Goal: Task Accomplishment & Management: Manage account settings

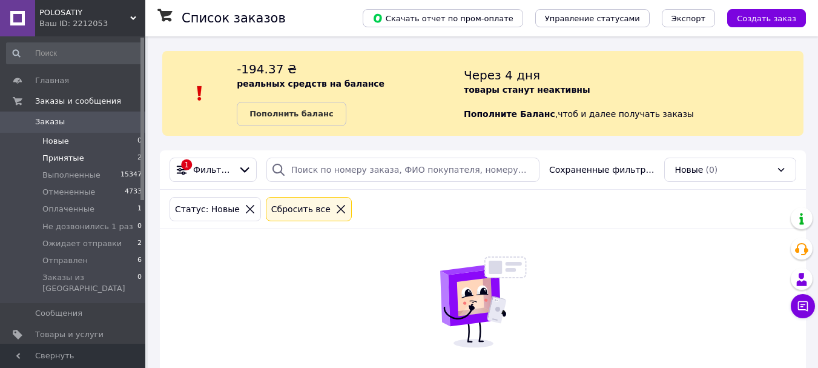
click at [76, 158] on span "Принятые" at bounding box center [63, 158] width 42 height 11
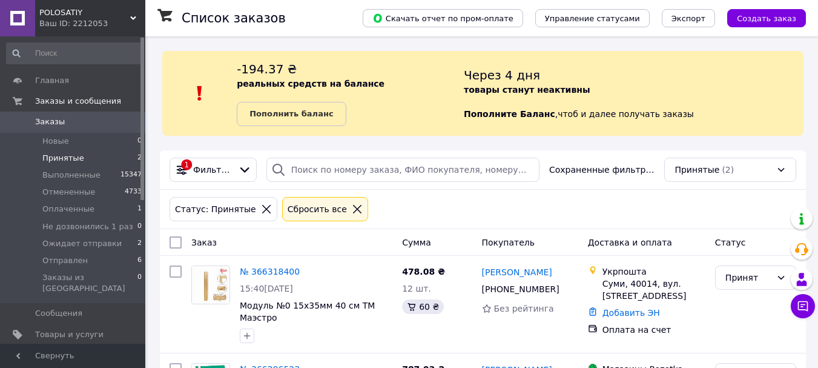
scroll to position [112, 0]
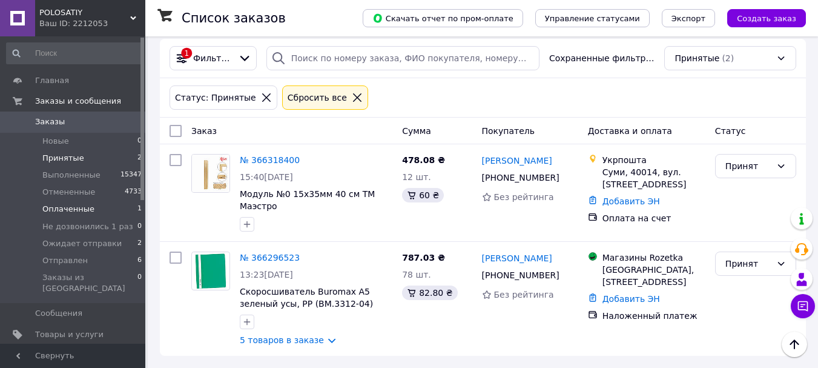
click at [99, 217] on li "Оплаченные 1" at bounding box center [74, 209] width 149 height 17
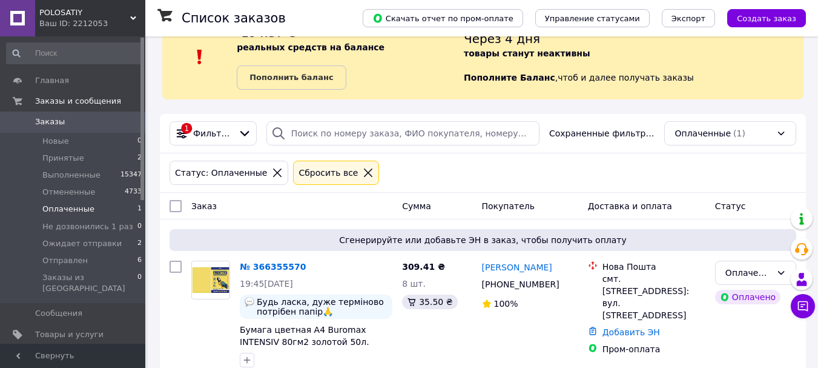
scroll to position [75, 0]
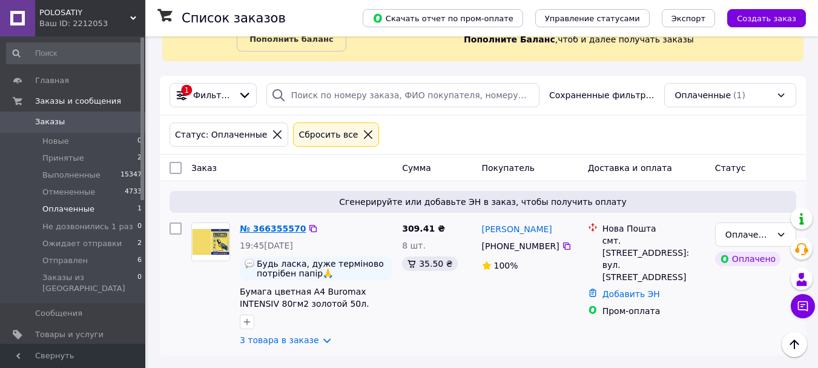
click at [266, 229] on link "№ 366355570" at bounding box center [273, 229] width 66 height 10
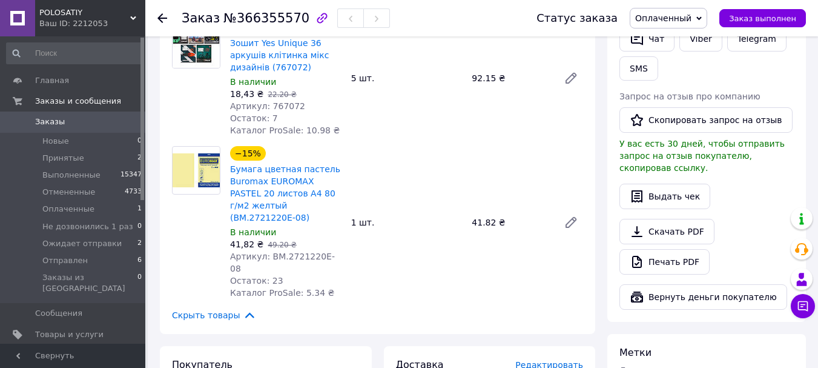
scroll to position [352, 0]
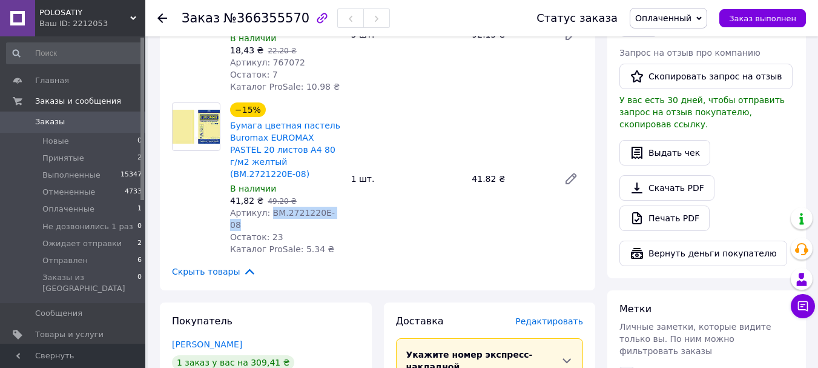
drag, startPoint x: 267, startPoint y: 191, endPoint x: 339, endPoint y: 192, distance: 72.7
click at [339, 207] on div "Артикул: BM.2721220E-08" at bounding box center [285, 219] width 111 height 24
copy span "BM.2721220E-08"
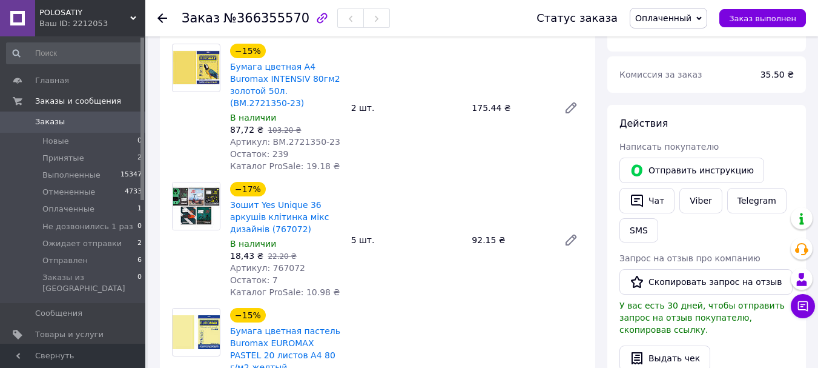
scroll to position [141, 0]
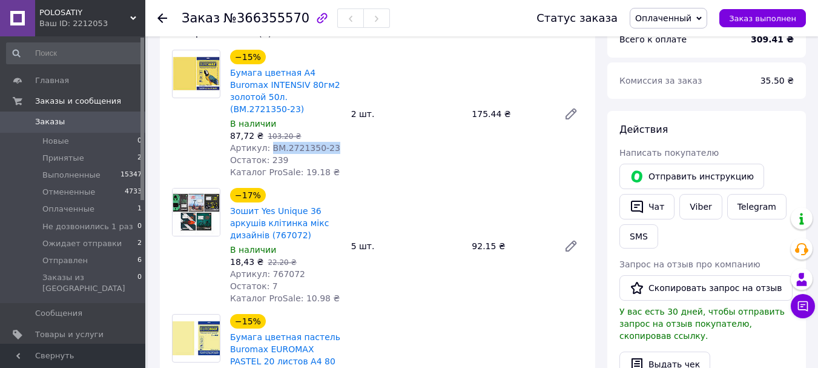
drag, startPoint x: 268, startPoint y: 138, endPoint x: 326, endPoint y: 138, distance: 58.2
click at [326, 142] on div "Артикул: BM.2721350-23" at bounding box center [285, 148] width 111 height 12
copy span "BM.2721350-23"
click at [700, 202] on link "Viber" at bounding box center [701, 206] width 42 height 25
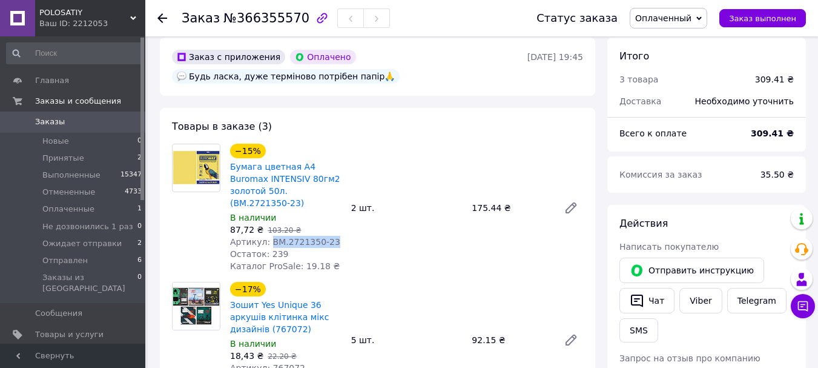
scroll to position [36, 0]
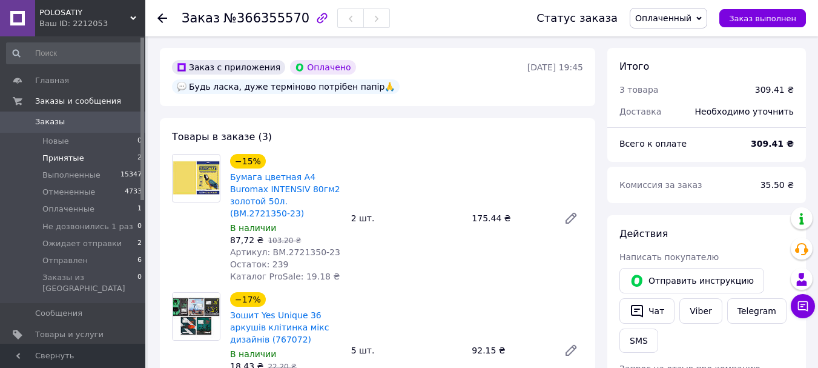
click at [86, 156] on li "Принятые 2" at bounding box center [74, 158] width 149 height 17
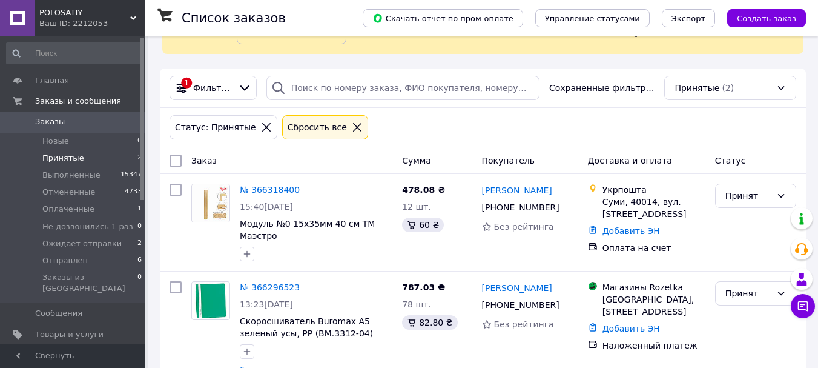
scroll to position [112, 0]
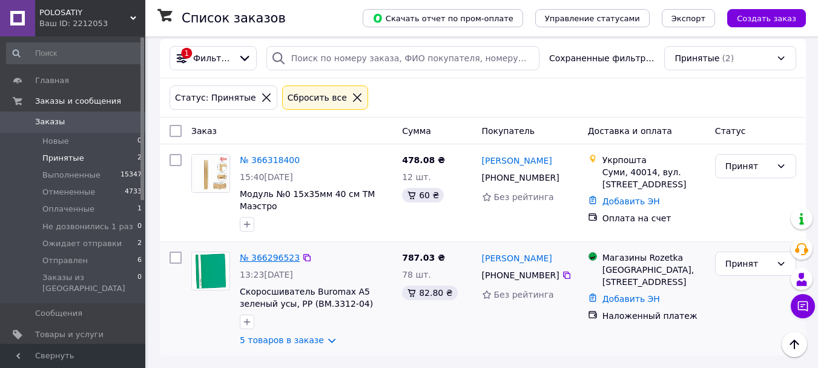
click at [253, 254] on link "№ 366296523" at bounding box center [270, 258] width 60 height 10
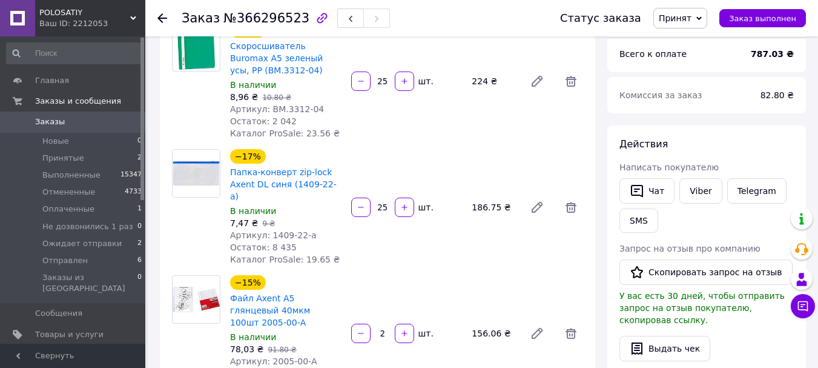
click at [679, 24] on span "Принят" at bounding box center [681, 18] width 54 height 21
click at [669, 111] on li "Ожидает отправки" at bounding box center [705, 115] width 103 height 18
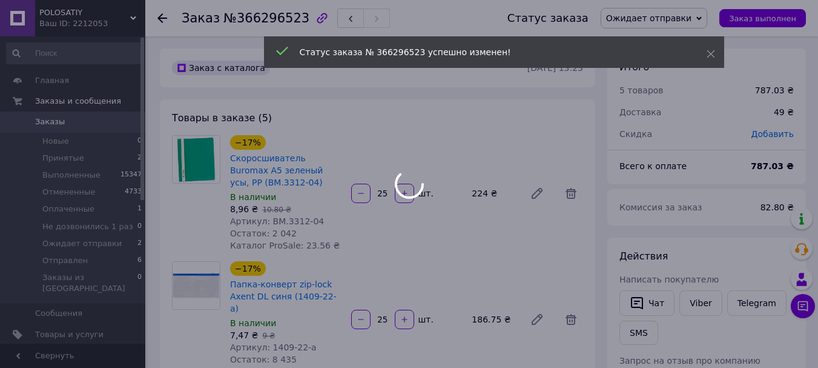
click at [279, 221] on span "Артикул: BM.3312-04" at bounding box center [277, 221] width 94 height 10
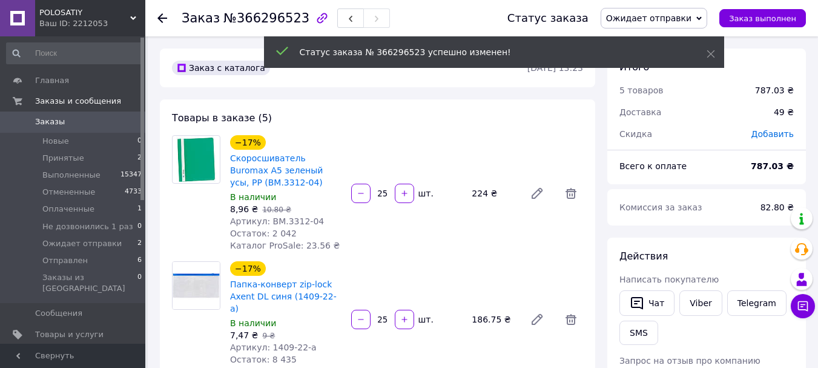
click at [269, 221] on span "Артикул: BM.3312-04" at bounding box center [277, 221] width 94 height 10
drag, startPoint x: 269, startPoint y: 221, endPoint x: 318, endPoint y: 217, distance: 49.3
click at [318, 217] on div "Артикул: BM.3312-04" at bounding box center [285, 221] width 111 height 12
copy span "BM.3312-04"
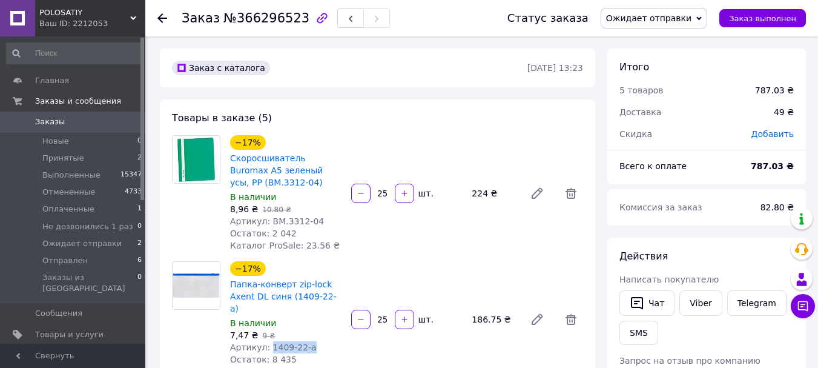
drag, startPoint x: 267, startPoint y: 332, endPoint x: 314, endPoint y: 333, distance: 47.3
click at [314, 341] on div "Артикул: 1409-22-a" at bounding box center [285, 347] width 111 height 12
copy span "1409-22-a"
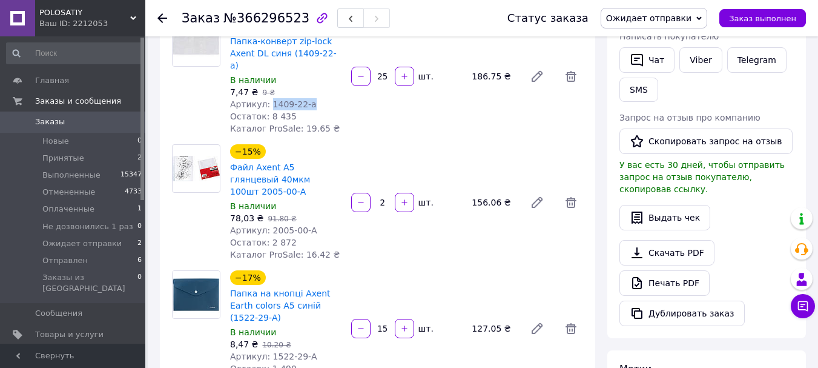
scroll to position [262, 0]
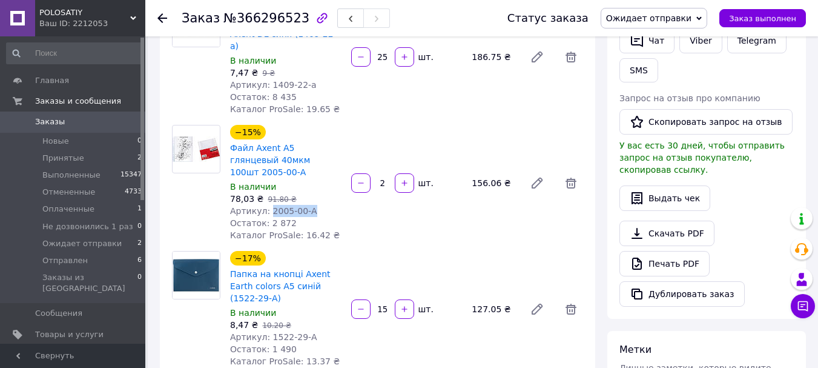
drag, startPoint x: 267, startPoint y: 187, endPoint x: 308, endPoint y: 187, distance: 41.8
click at [308, 205] on div "Артикул: 2005-00-A" at bounding box center [285, 211] width 111 height 12
copy span "2005-00-A"
drag, startPoint x: 232, startPoint y: 174, endPoint x: 250, endPoint y: 174, distance: 17.6
click at [250, 194] on span "78,03 ₴" at bounding box center [246, 199] width 33 height 10
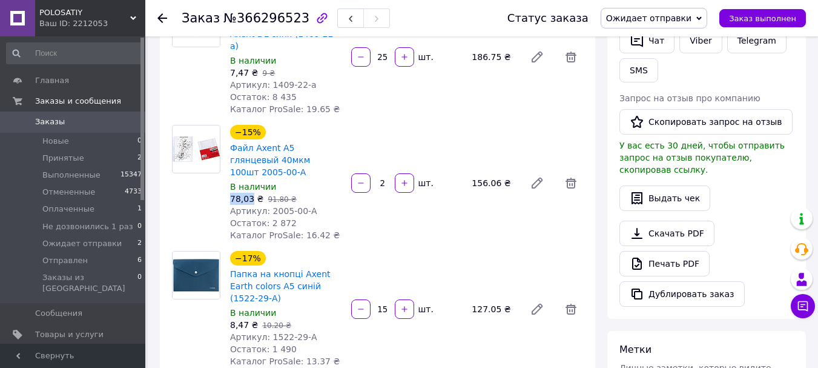
copy span "78,03"
drag, startPoint x: 268, startPoint y: 301, endPoint x: 339, endPoint y: 301, distance: 70.9
click at [339, 331] on div "Артикул: 1522-29-A" at bounding box center [285, 337] width 111 height 12
copy span "1522-29-A"
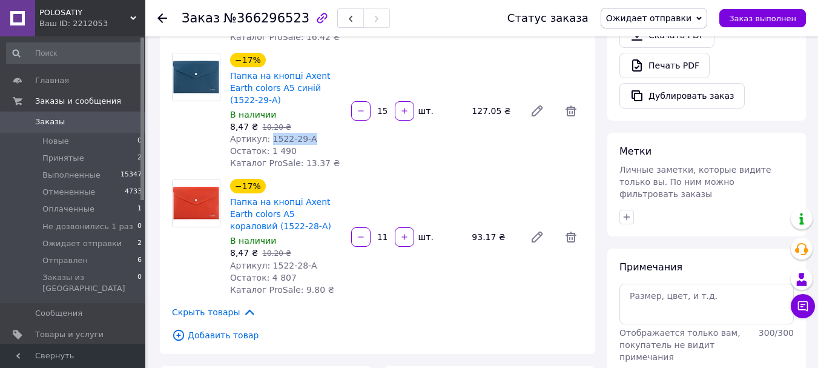
scroll to position [496, 0]
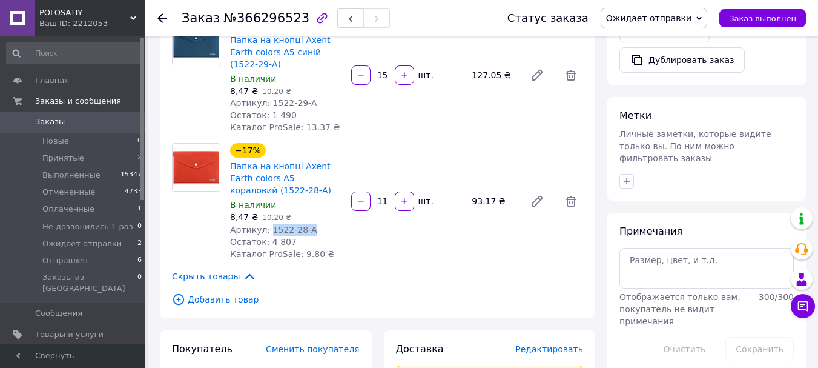
drag, startPoint x: 267, startPoint y: 191, endPoint x: 319, endPoint y: 192, distance: 52.1
click at [319, 224] on div "Артикул: 1522-28-A" at bounding box center [285, 230] width 111 height 12
copy span "1522-28-A"
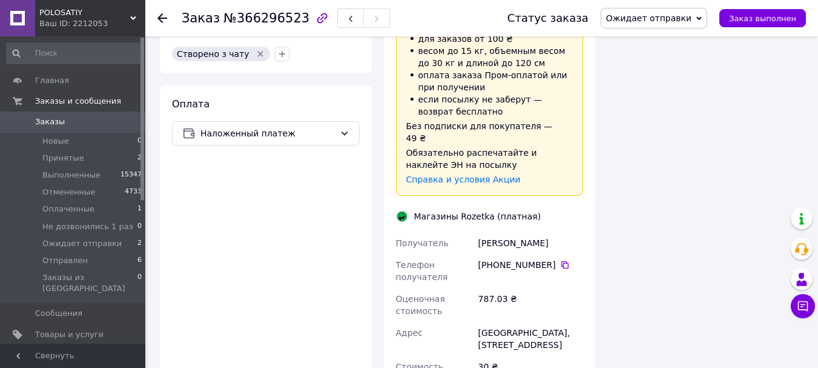
scroll to position [943, 0]
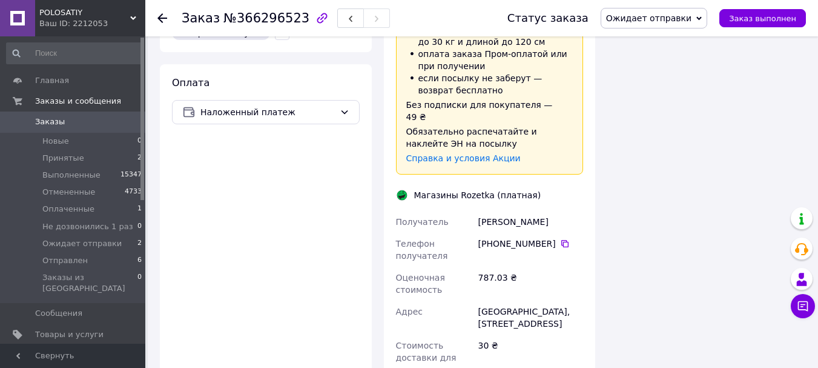
click at [484, 211] on div "[PERSON_NAME]" at bounding box center [531, 222] width 110 height 22
drag, startPoint x: 484, startPoint y: 159, endPoint x: 508, endPoint y: 159, distance: 24.2
click at [508, 211] on div "[PERSON_NAME]" at bounding box center [531, 222] width 110 height 22
copy div "[PERSON_NAME]"
click at [560, 239] on icon at bounding box center [565, 244] width 10 height 10
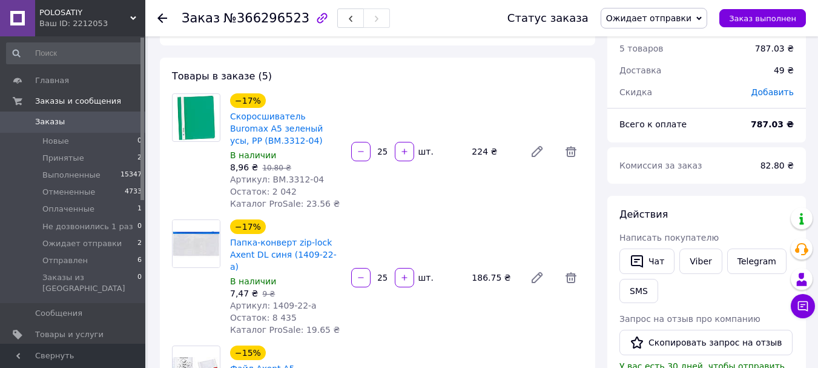
scroll to position [39, 0]
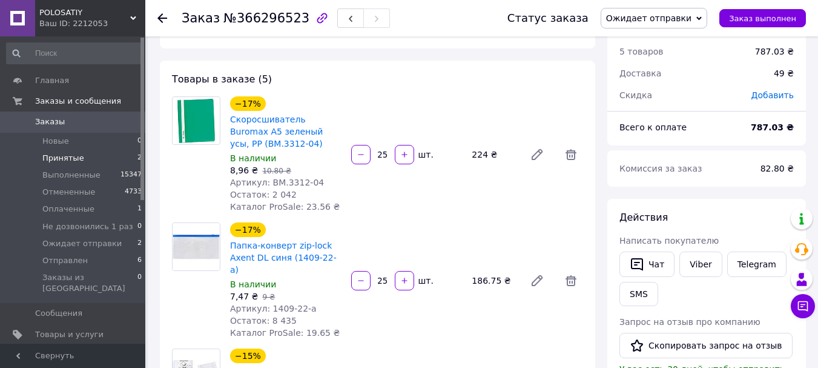
click at [53, 156] on span "Принятые" at bounding box center [63, 158] width 42 height 11
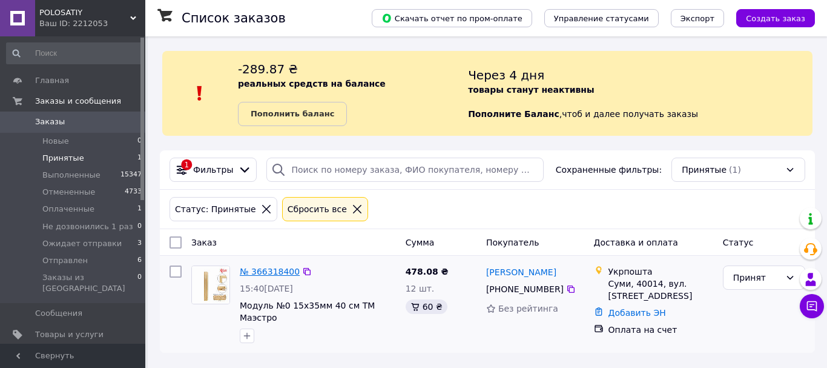
click at [253, 274] on link "№ 366318400" at bounding box center [270, 272] width 60 height 10
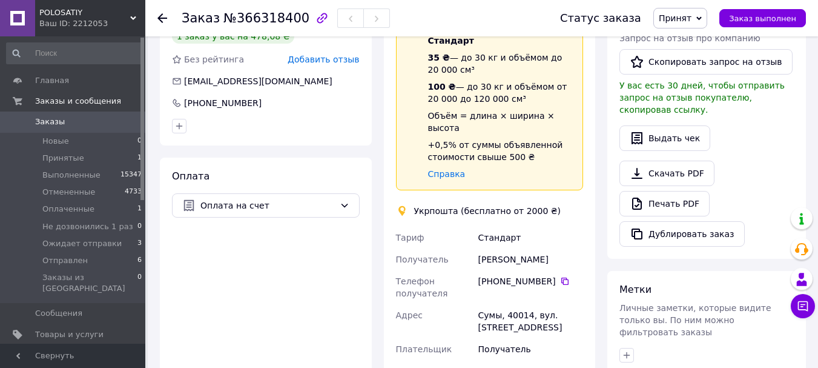
scroll to position [334, 0]
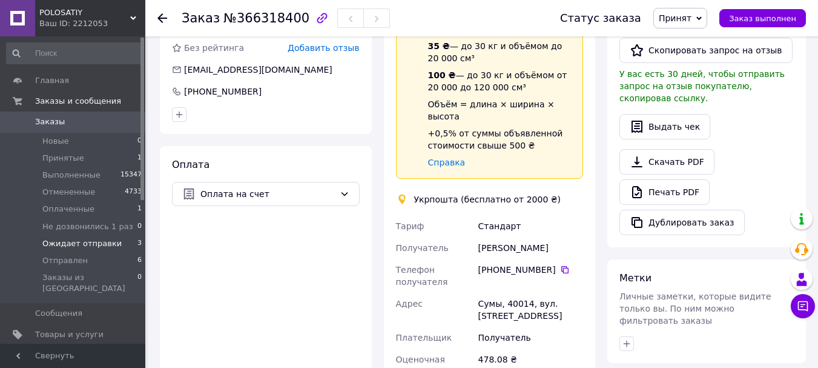
click at [59, 242] on span "Ожидает отправки" at bounding box center [81, 243] width 79 height 11
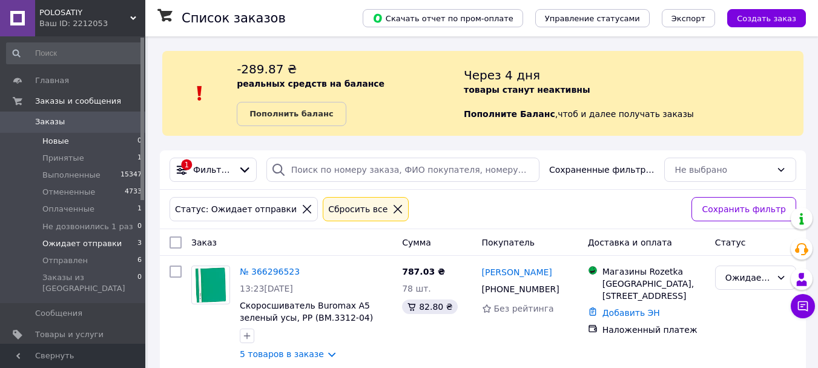
click at [71, 145] on li "Новые 0" at bounding box center [74, 141] width 149 height 17
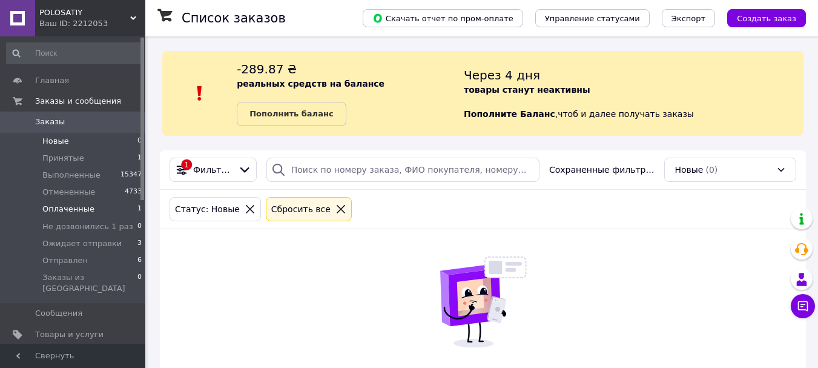
click at [79, 210] on span "Оплаченные" at bounding box center [68, 209] width 52 height 11
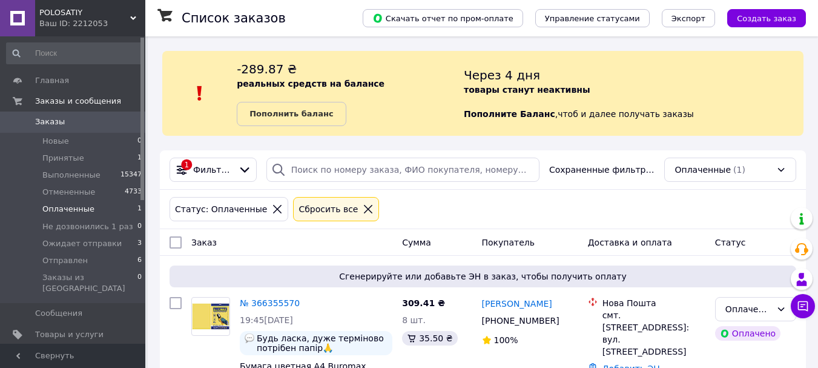
scroll to position [75, 0]
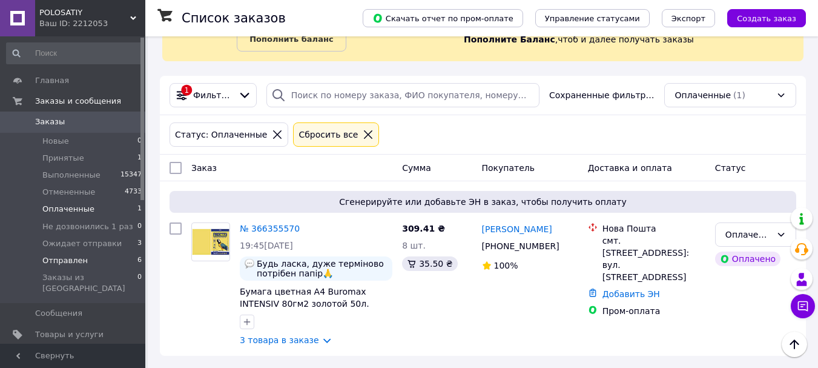
click at [82, 264] on li "Отправлен 6" at bounding box center [74, 260] width 149 height 17
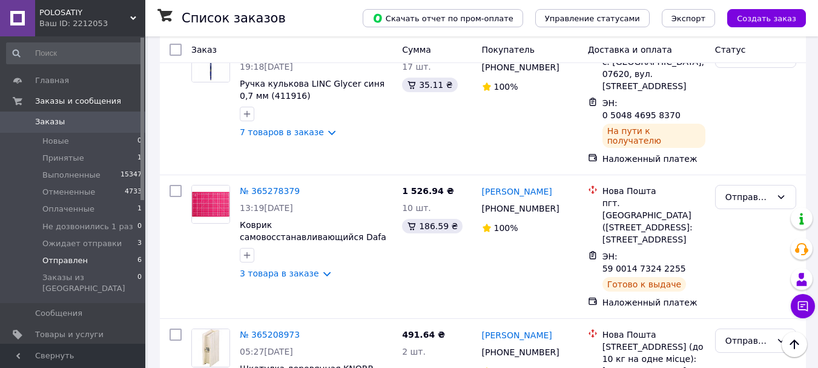
scroll to position [651, 0]
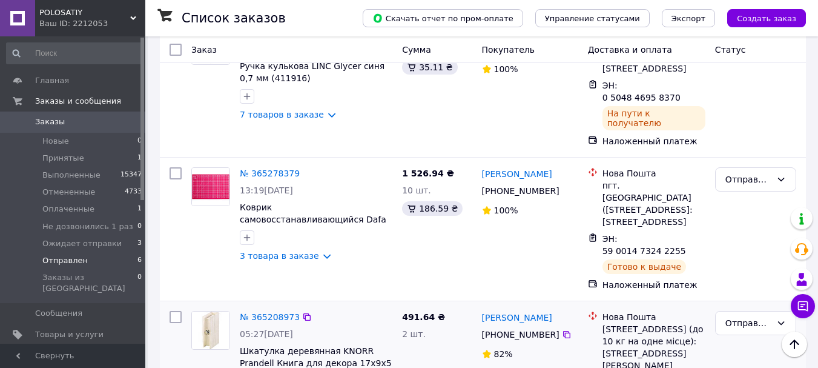
click at [78, 210] on span "Оплаченные" at bounding box center [68, 209] width 52 height 11
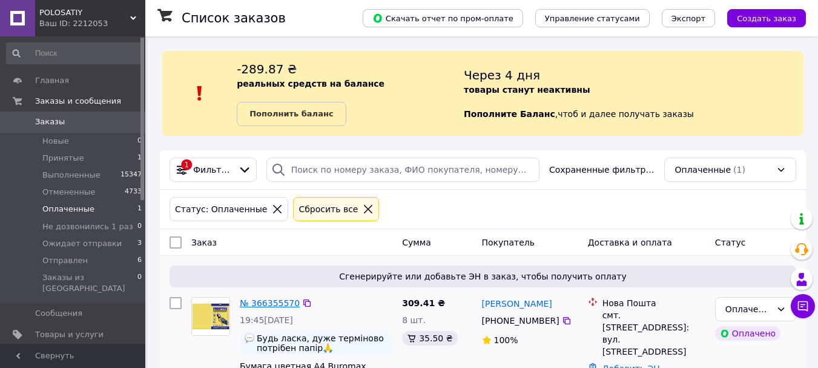
click at [256, 302] on link "№ 366355570" at bounding box center [270, 303] width 60 height 10
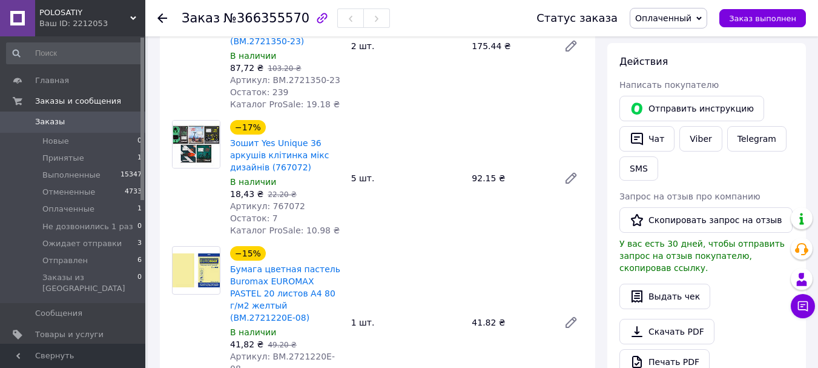
scroll to position [303, 0]
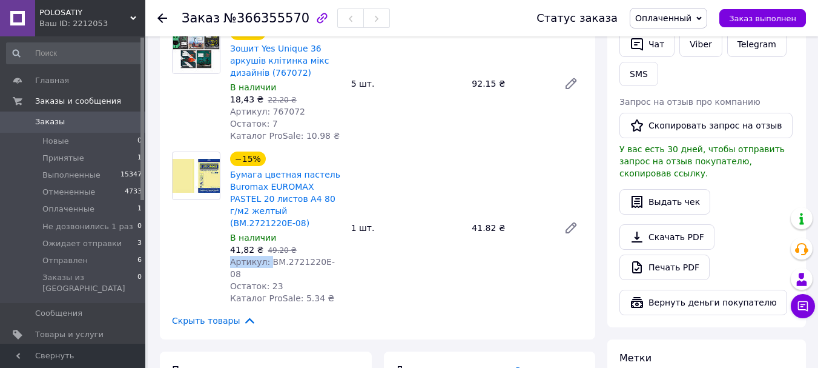
drag, startPoint x: 267, startPoint y: 236, endPoint x: 367, endPoint y: 192, distance: 109.1
click at [360, 229] on div "−15% Бумага цветная пастель Buromax EUROMAX PASTEL 20 листов А4 80 г/м2 желтый …" at bounding box center [406, 228] width 363 height 158
click at [266, 257] on span "Артикул: BM.2721220E-08" at bounding box center [282, 268] width 105 height 22
drag, startPoint x: 267, startPoint y: 237, endPoint x: 347, endPoint y: 237, distance: 80.6
click at [347, 237] on div "−15% Бумага цветная пастель Buromax EUROMAX PASTEL 20 листов А4 80 г/м2 желтый …" at bounding box center [406, 228] width 363 height 158
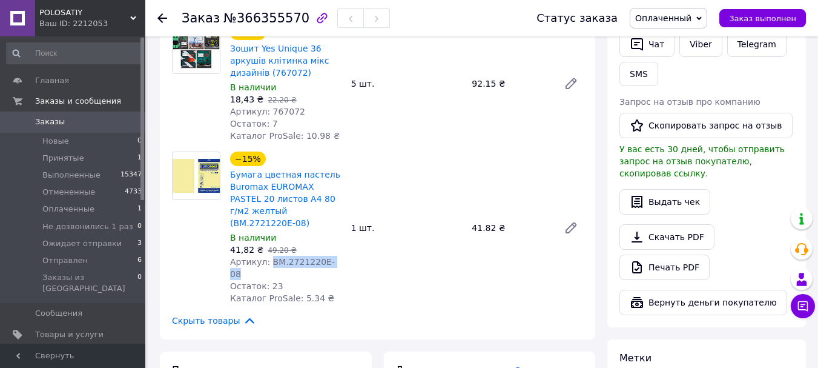
copy span "BM.2721220E-08"
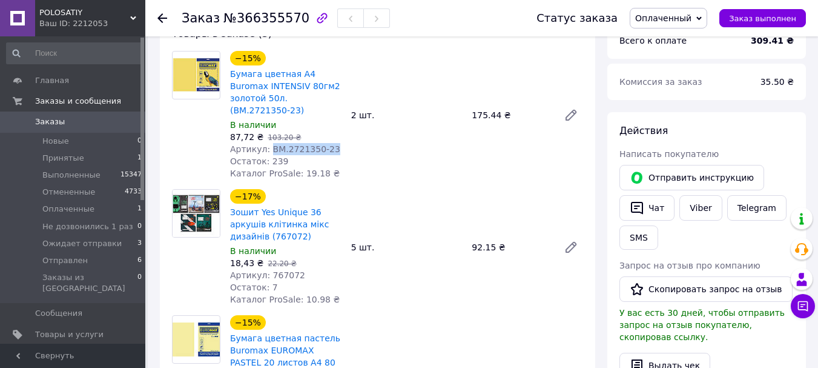
drag, startPoint x: 267, startPoint y: 140, endPoint x: 337, endPoint y: 137, distance: 70.3
click at [337, 143] on div "Артикул: BM.2721350-23" at bounding box center [285, 149] width 111 height 12
click at [667, 10] on span "Оплаченный" at bounding box center [669, 18] width 78 height 21
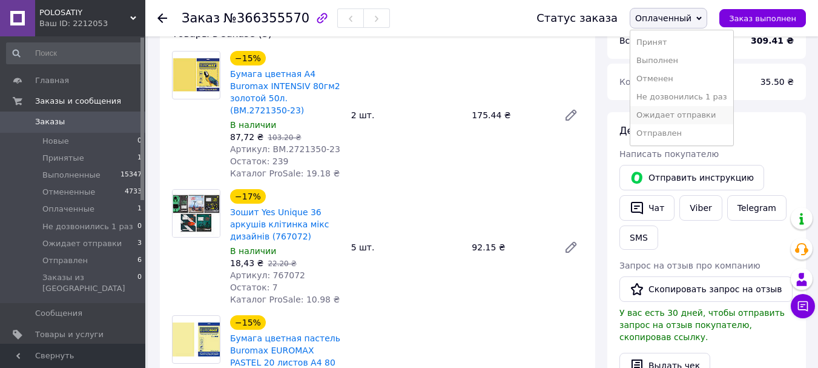
click at [671, 113] on li "Ожидает отправки" at bounding box center [682, 115] width 103 height 18
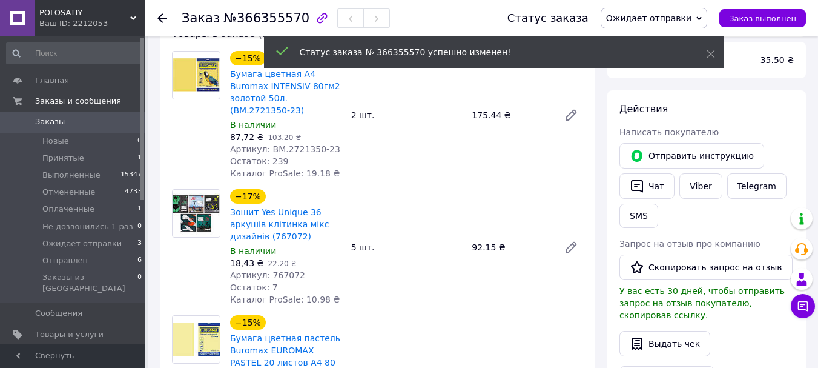
scroll to position [130, 0]
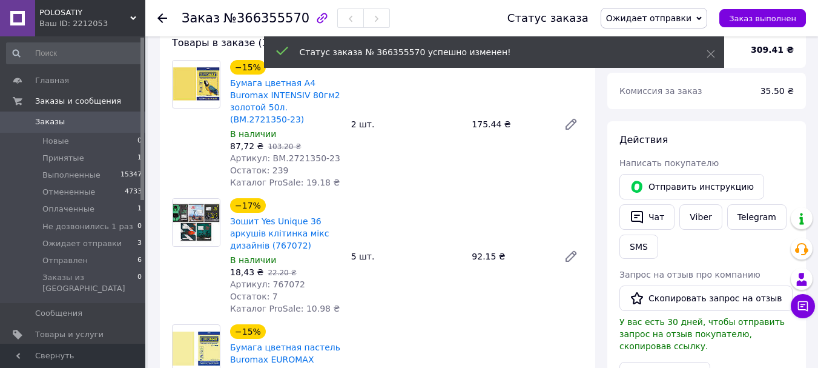
click at [268, 153] on span "Артикул: BM.2721350-23" at bounding box center [285, 158] width 110 height 10
drag, startPoint x: 268, startPoint y: 148, endPoint x: 339, endPoint y: 147, distance: 70.3
click at [339, 152] on div "Артикул: BM.2721350-23" at bounding box center [285, 158] width 111 height 12
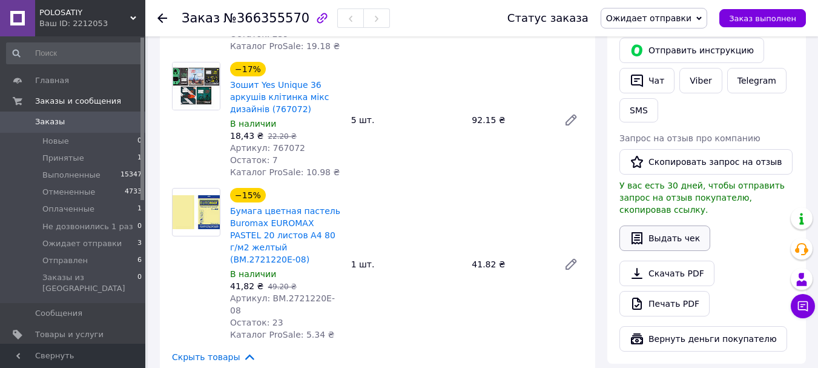
scroll to position [288, 0]
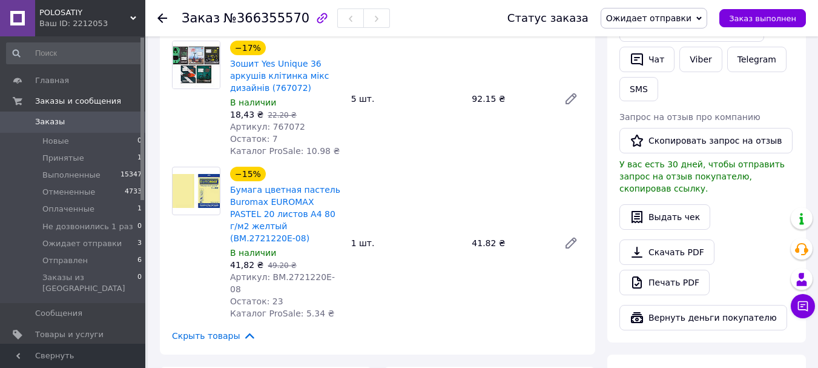
click at [276, 122] on span "Артикул: 767072" at bounding box center [267, 127] width 75 height 10
click at [268, 272] on span "Артикул: BM.2721220E-08" at bounding box center [282, 283] width 105 height 22
drag, startPoint x: 268, startPoint y: 255, endPoint x: 337, endPoint y: 254, distance: 69.1
click at [337, 271] on div "Артикул: BM.2721220E-08" at bounding box center [285, 283] width 111 height 24
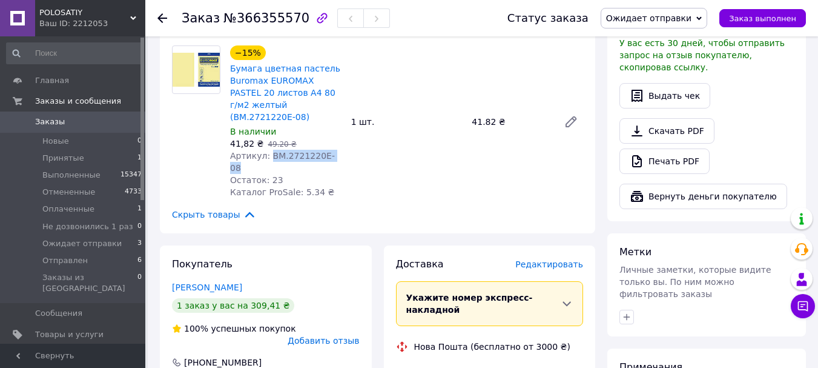
scroll to position [556, 0]
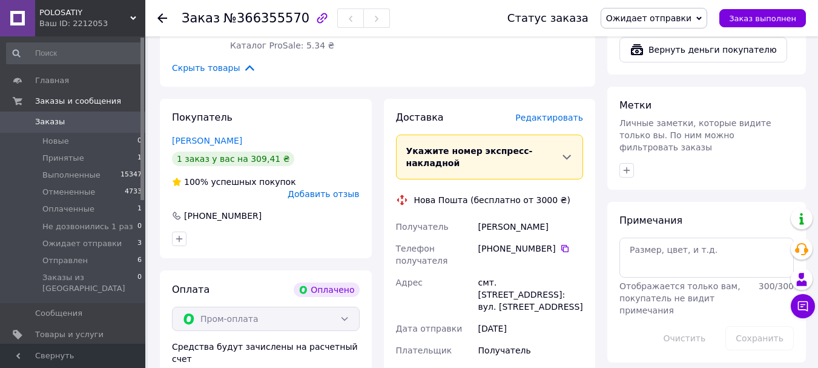
click at [485, 216] on div "[PERSON_NAME]" at bounding box center [531, 227] width 110 height 22
drag, startPoint x: 485, startPoint y: 174, endPoint x: 525, endPoint y: 179, distance: 39.7
click at [525, 216] on div "[PERSON_NAME]" at bounding box center [531, 227] width 110 height 22
drag, startPoint x: 478, startPoint y: 236, endPoint x: 581, endPoint y: 262, distance: 106.1
click at [581, 271] on div "смт. [STREET_ADDRESS]: вул. [STREET_ADDRESS]" at bounding box center [531, 294] width 110 height 46
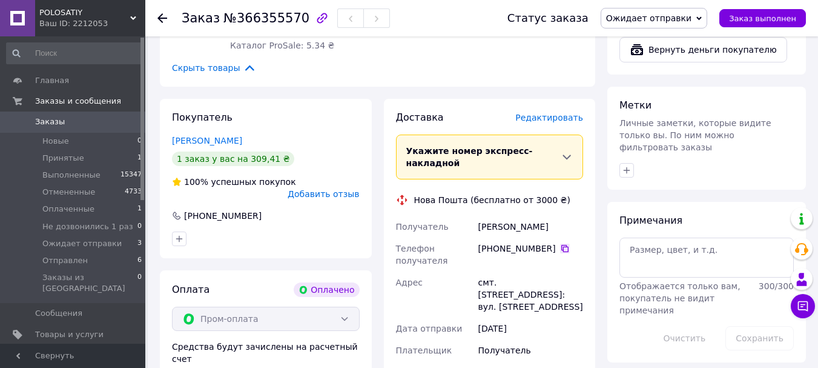
click at [560, 244] on icon at bounding box center [565, 249] width 10 height 10
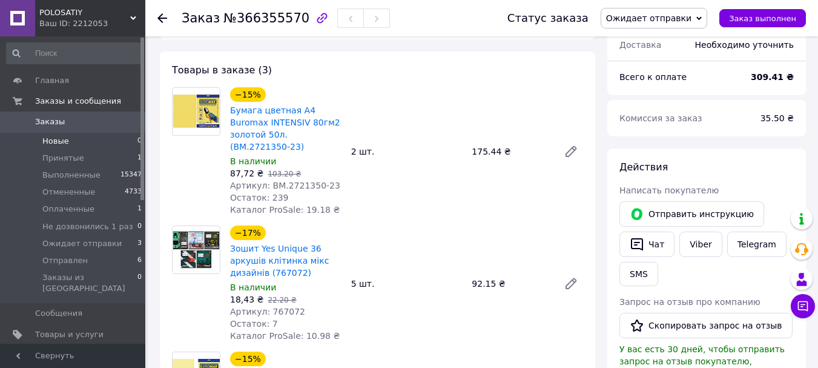
click at [63, 148] on li "Новые 0" at bounding box center [74, 141] width 149 height 17
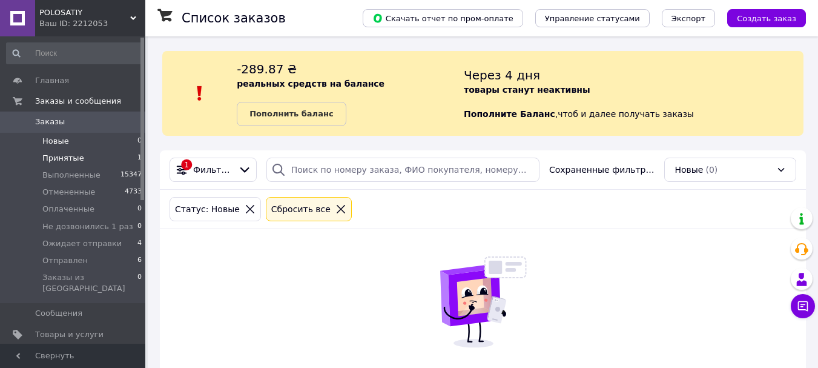
click at [66, 153] on span "Принятые" at bounding box center [63, 158] width 42 height 11
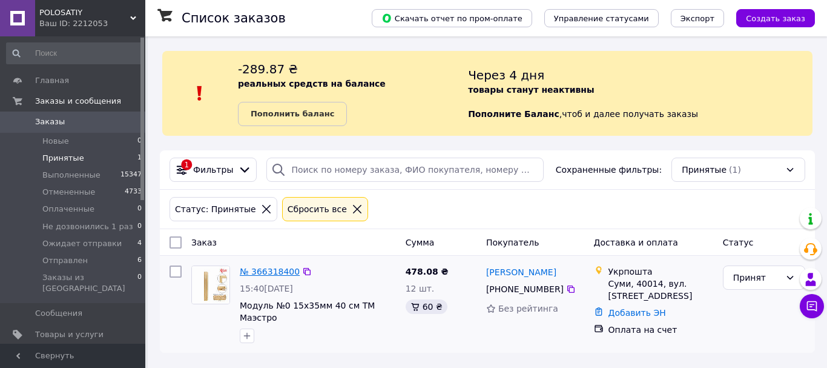
click at [268, 271] on link "№ 366318400" at bounding box center [270, 272] width 60 height 10
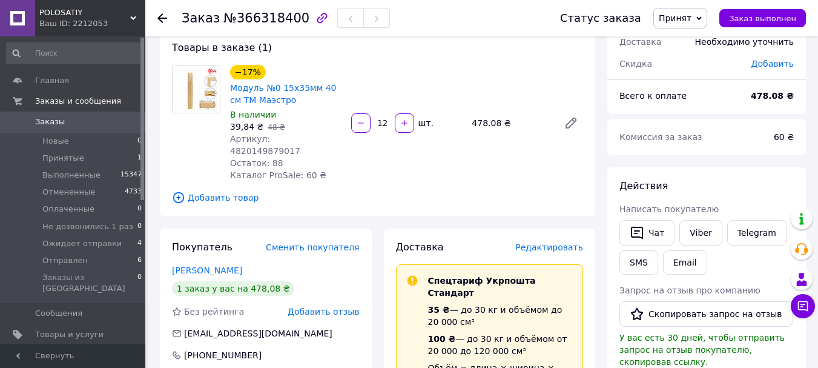
scroll to position [54, 0]
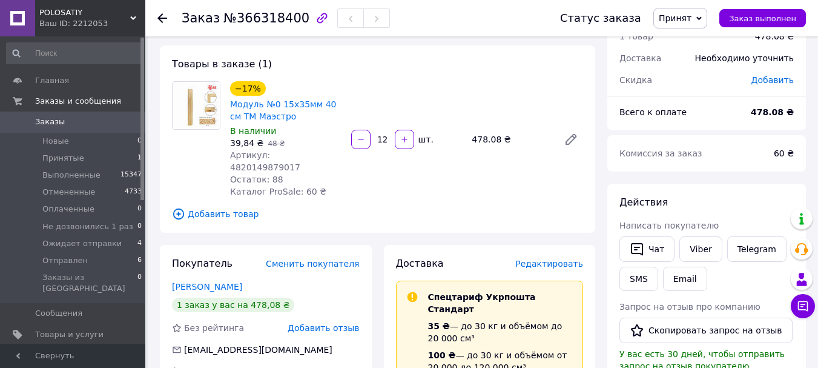
click at [375, 77] on div "Товары в заказе (1) −17% Модуль №0 15x35мм 40 см ТМ Маэстро В наличии 39,84 ₴  …" at bounding box center [378, 138] width 436 height 187
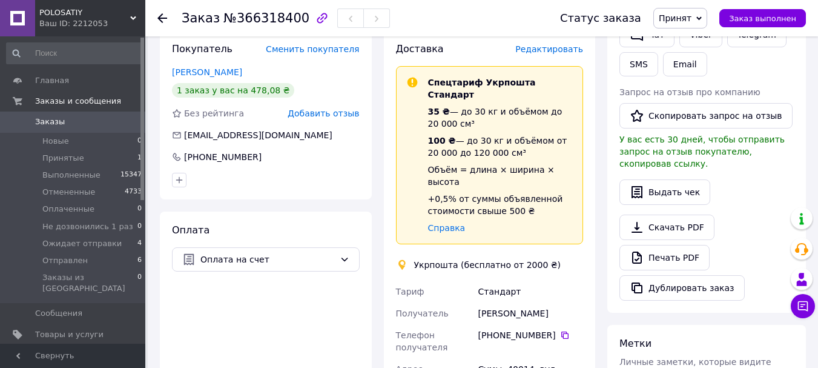
scroll to position [296, 0]
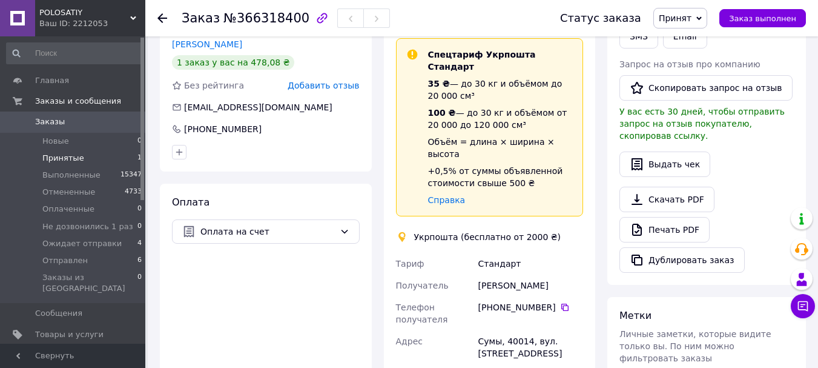
click at [76, 153] on span "Принятые" at bounding box center [63, 158] width 42 height 11
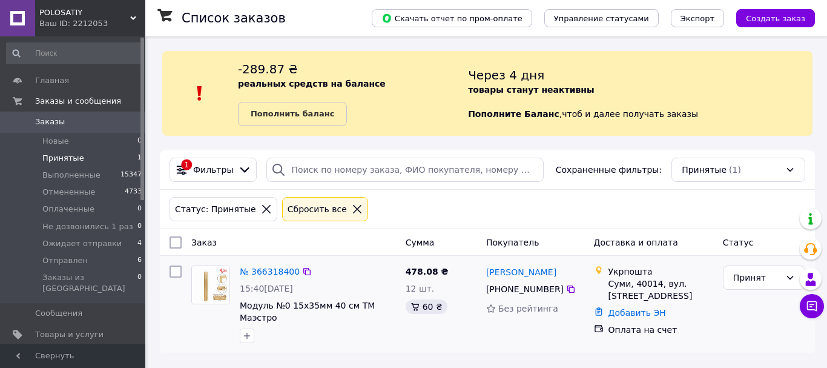
click at [239, 273] on div "№ 366318400" at bounding box center [270, 271] width 62 height 15
click at [245, 273] on link "№ 366318400" at bounding box center [270, 272] width 60 height 10
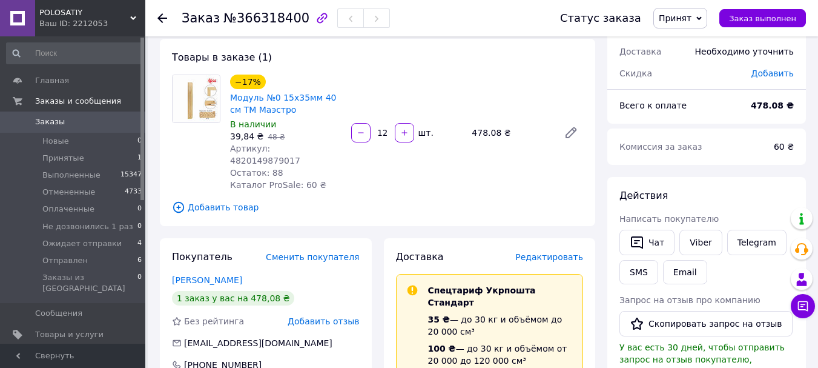
scroll to position [30, 0]
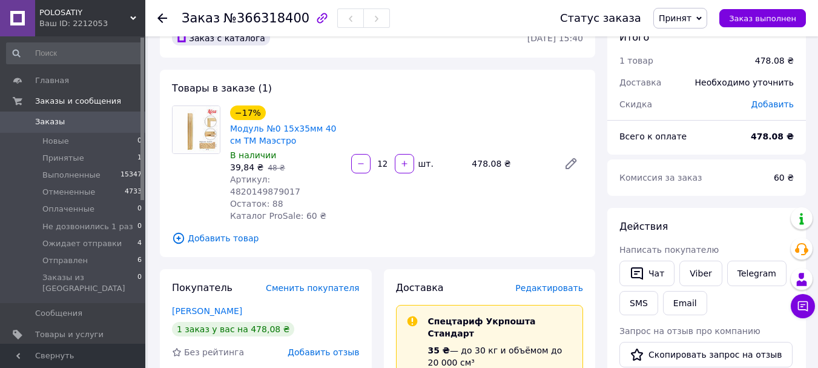
click at [293, 87] on div "Товары в заказе (1) −17% Модуль №0 15x35мм 40 см ТМ Маэстро В наличии 39,84 ₴  …" at bounding box center [378, 163] width 436 height 187
click at [300, 175] on span "Артикул: 4820149879017" at bounding box center [265, 185] width 70 height 22
click at [48, 147] on li "Новые 0" at bounding box center [74, 141] width 149 height 17
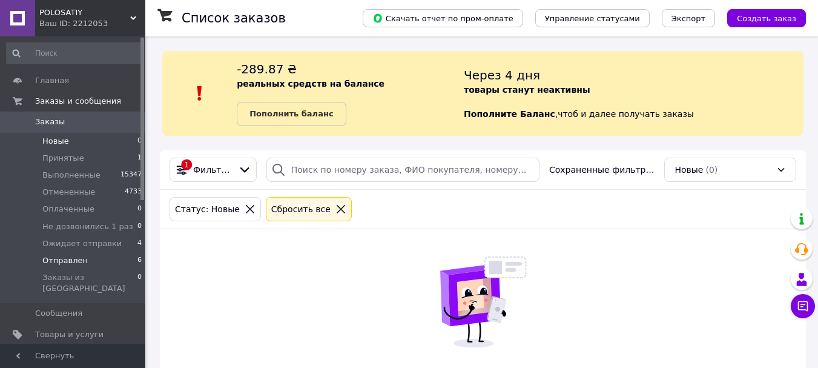
click at [62, 255] on span "Отправлен" at bounding box center [64, 260] width 45 height 11
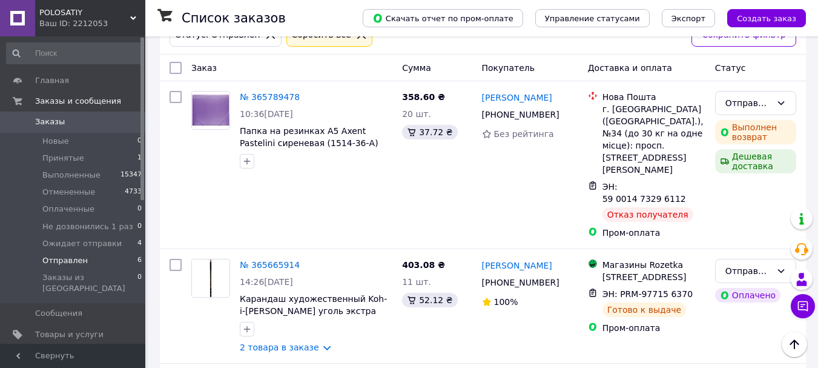
scroll to position [155, 0]
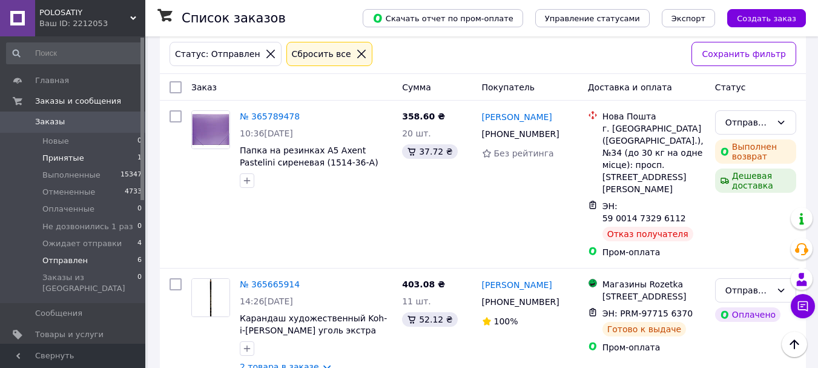
click at [92, 150] on li "Принятые 1" at bounding box center [74, 158] width 149 height 17
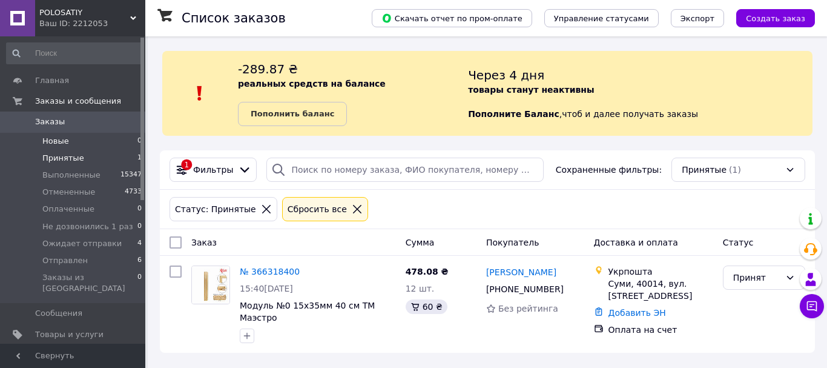
click at [69, 136] on li "Новые 0" at bounding box center [74, 141] width 149 height 17
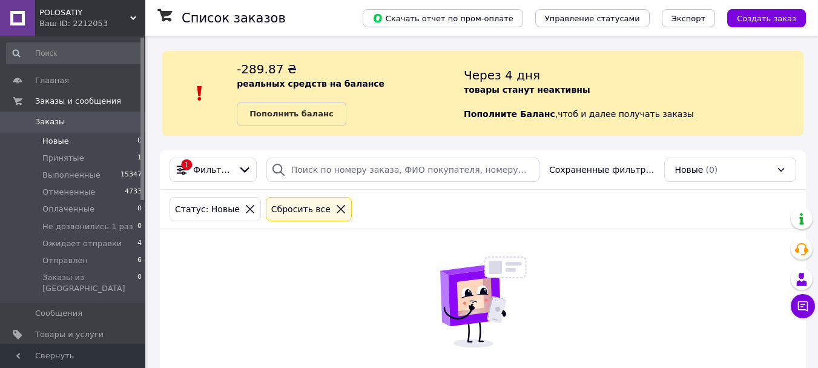
click at [66, 210] on span "Оплаченные" at bounding box center [68, 209] width 52 height 11
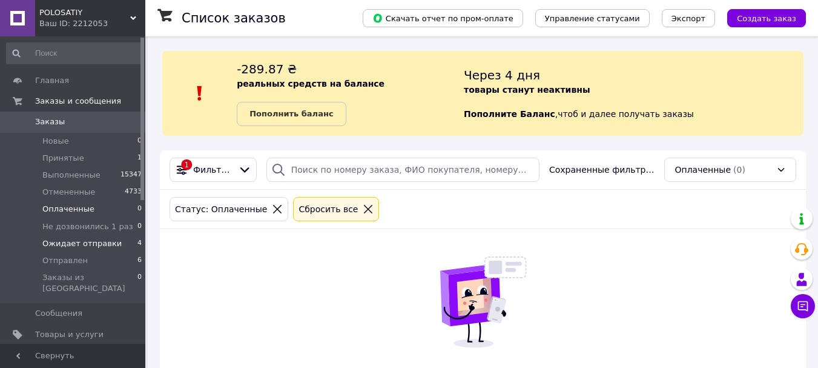
click at [93, 239] on span "Ожидает отправки" at bounding box center [81, 243] width 79 height 11
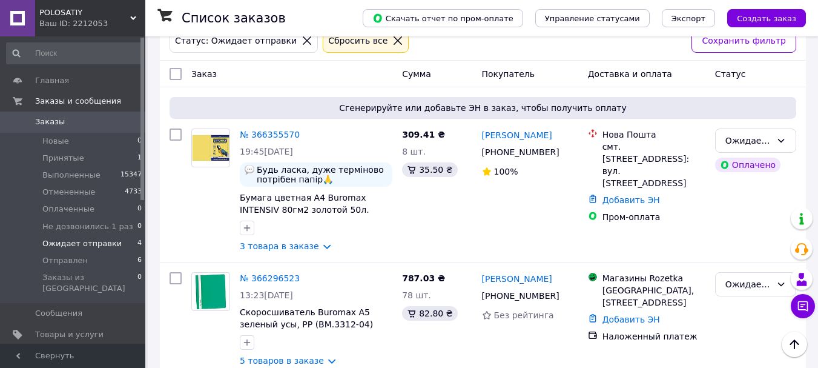
scroll to position [97, 0]
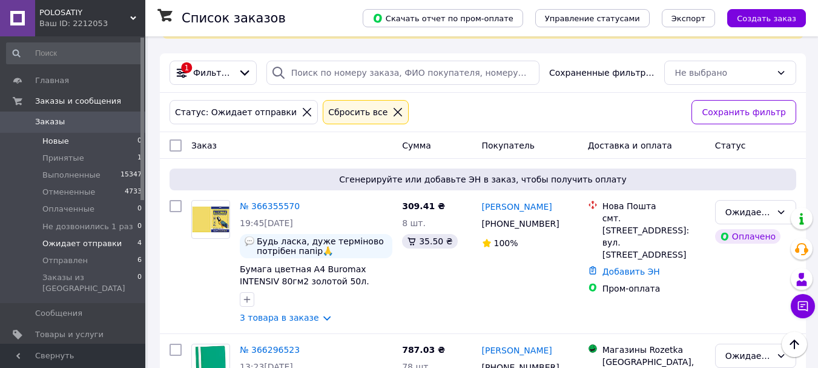
click at [62, 148] on li "Новые 0" at bounding box center [74, 141] width 149 height 17
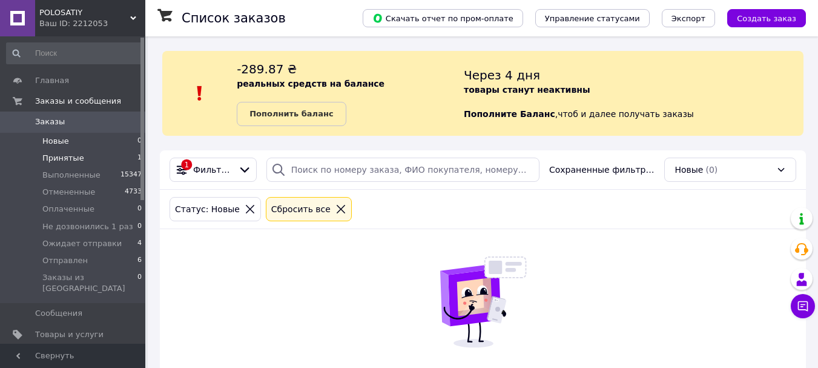
click at [62, 154] on span "Принятые" at bounding box center [63, 158] width 42 height 11
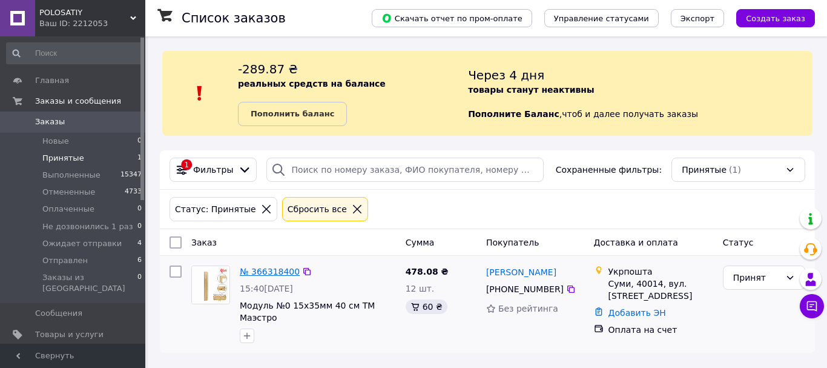
click at [252, 274] on link "№ 366318400" at bounding box center [270, 272] width 60 height 10
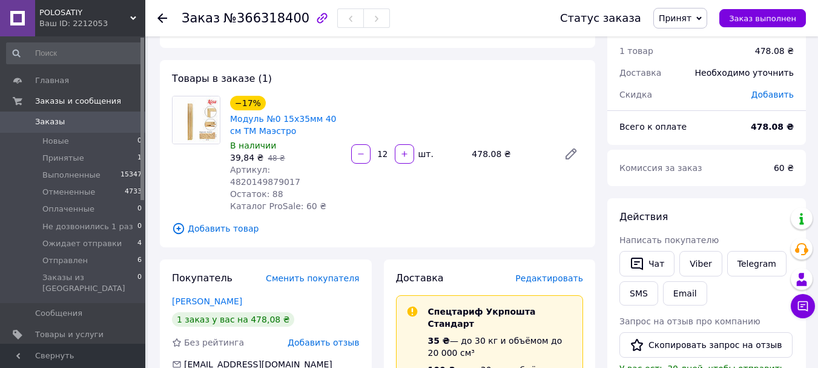
scroll to position [188, 0]
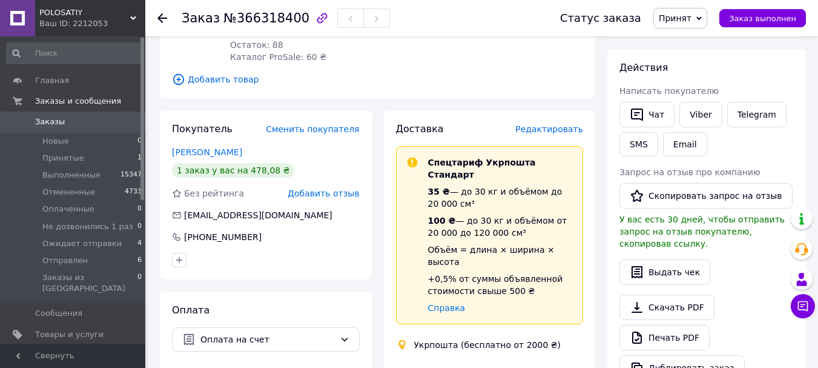
click at [518, 360] on div "Стандарт" at bounding box center [531, 371] width 110 height 22
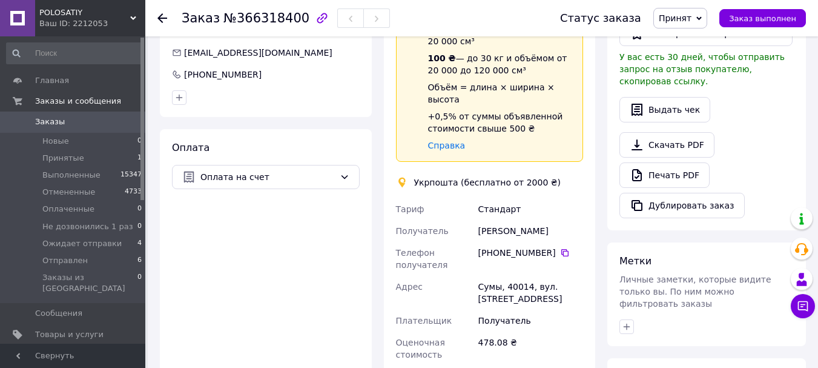
scroll to position [431, 0]
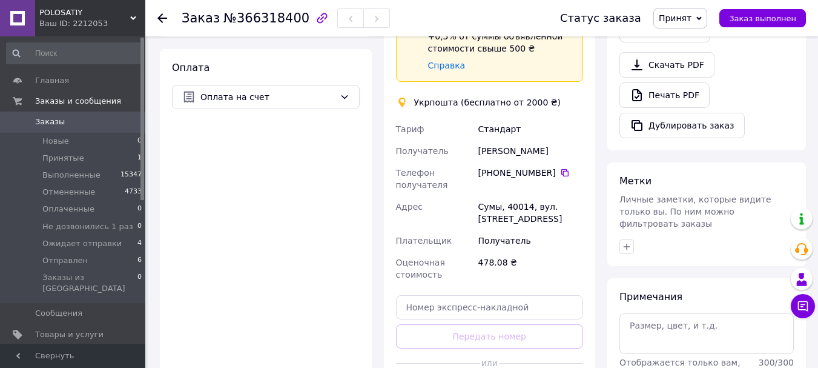
click at [482, 196] on div "Сумы, 40014, вул. [STREET_ADDRESS]" at bounding box center [531, 213] width 110 height 34
click at [493, 167] on div "[PHONE_NUMBER]" at bounding box center [531, 173] width 105 height 12
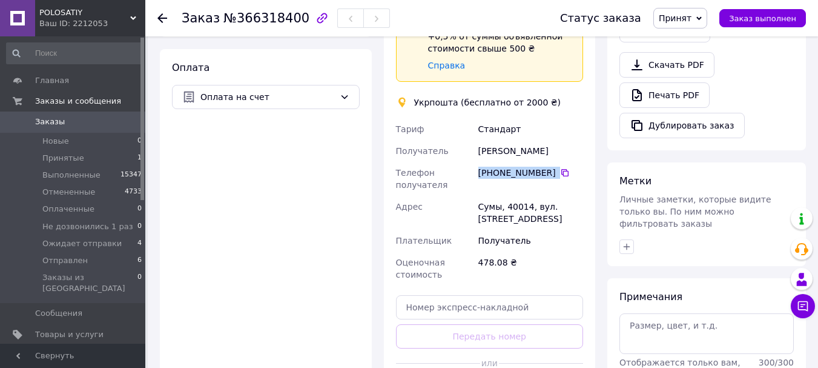
click at [493, 167] on div "[PHONE_NUMBER]" at bounding box center [531, 173] width 105 height 12
click at [497, 140] on div "[PERSON_NAME]" at bounding box center [531, 151] width 110 height 22
click at [488, 140] on div "[PERSON_NAME]" at bounding box center [531, 151] width 110 height 22
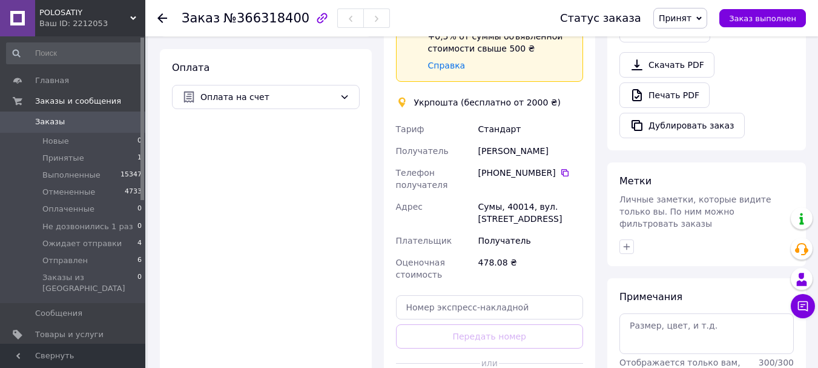
click at [488, 140] on div "[PERSON_NAME]" at bounding box center [531, 151] width 110 height 22
drag, startPoint x: 488, startPoint y: 116, endPoint x: 513, endPoint y: 119, distance: 25.6
click at [513, 140] on div "[PERSON_NAME]" at bounding box center [531, 151] width 110 height 22
click at [516, 140] on div "[PERSON_NAME]" at bounding box center [531, 151] width 110 height 22
drag, startPoint x: 516, startPoint y: 119, endPoint x: 497, endPoint y: 119, distance: 18.2
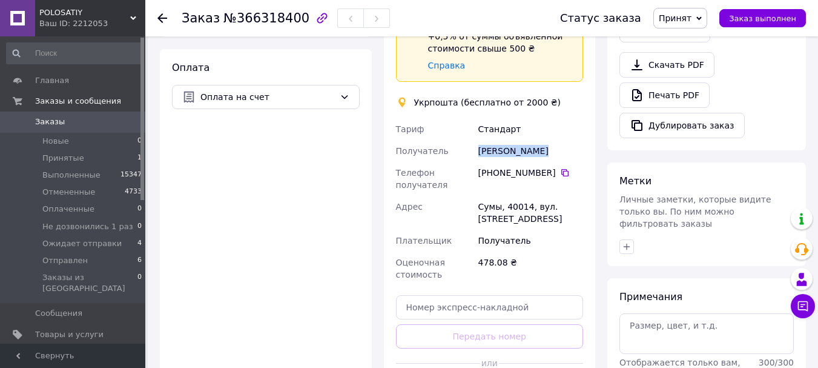
click at [497, 140] on div "[PERSON_NAME]" at bounding box center [531, 151] width 110 height 22
drag, startPoint x: 497, startPoint y: 119, endPoint x: 536, endPoint y: 114, distance: 38.6
click at [536, 140] on div "[PERSON_NAME]" at bounding box center [531, 151] width 110 height 22
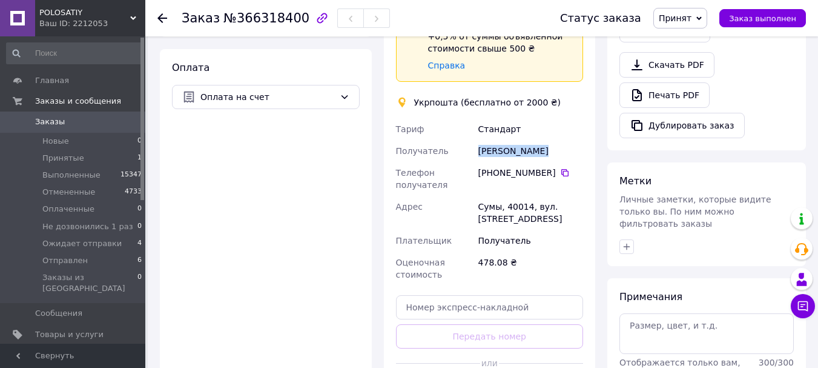
drag, startPoint x: 536, startPoint y: 114, endPoint x: 502, endPoint y: 111, distance: 34.0
click at [502, 140] on div "[PERSON_NAME]" at bounding box center [531, 151] width 110 height 22
click at [508, 140] on div "[PERSON_NAME]" at bounding box center [531, 151] width 110 height 22
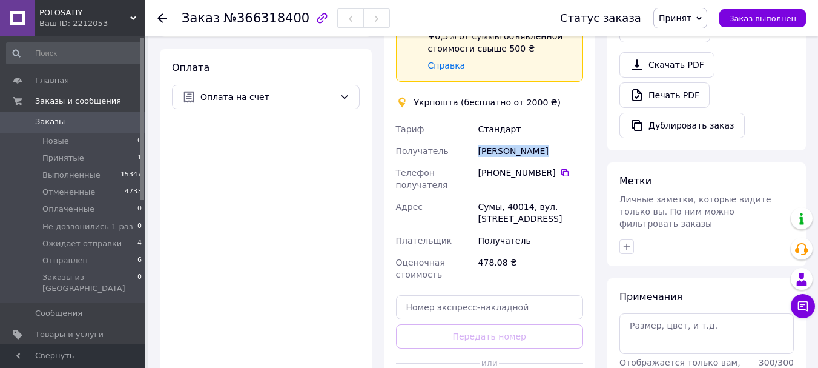
click at [489, 140] on div "[PERSON_NAME]" at bounding box center [531, 151] width 110 height 22
click at [528, 196] on div "Сумы, 40014, вул. [STREET_ADDRESS]" at bounding box center [531, 213] width 110 height 34
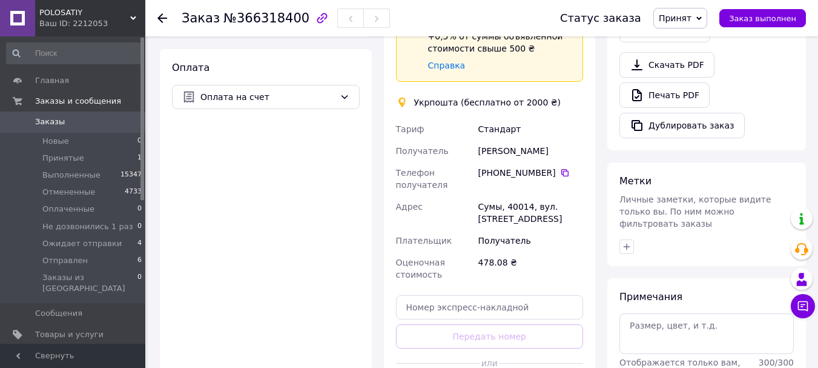
click at [528, 196] on div "Сумы, 40014, вул. [STREET_ADDRESS]" at bounding box center [531, 213] width 110 height 34
click at [506, 196] on div "Сумы, 40014, вул. [STREET_ADDRESS]" at bounding box center [531, 213] width 110 height 34
click at [488, 196] on div "Сумы, 40014, вул. [STREET_ADDRESS]" at bounding box center [531, 213] width 110 height 34
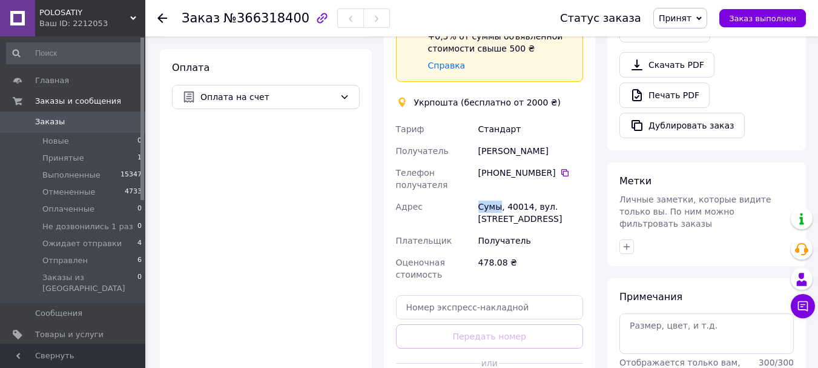
click at [488, 196] on div "Сумы, 40014, вул. [STREET_ADDRESS]" at bounding box center [531, 213] width 110 height 34
click at [511, 196] on div "Сумы, 40014, вул. [STREET_ADDRESS]" at bounding box center [531, 213] width 110 height 34
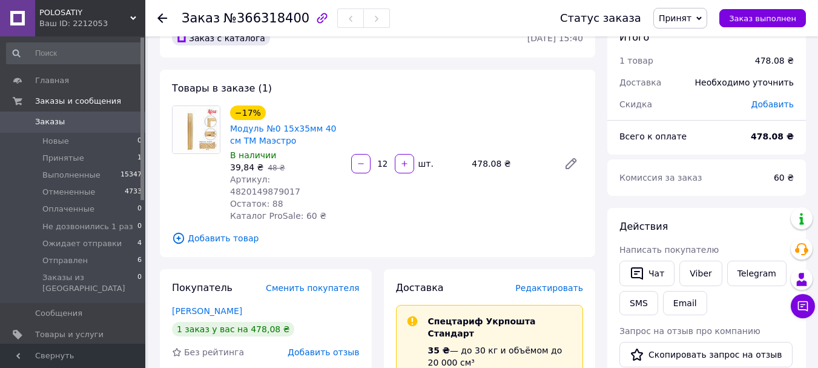
scroll to position [0, 0]
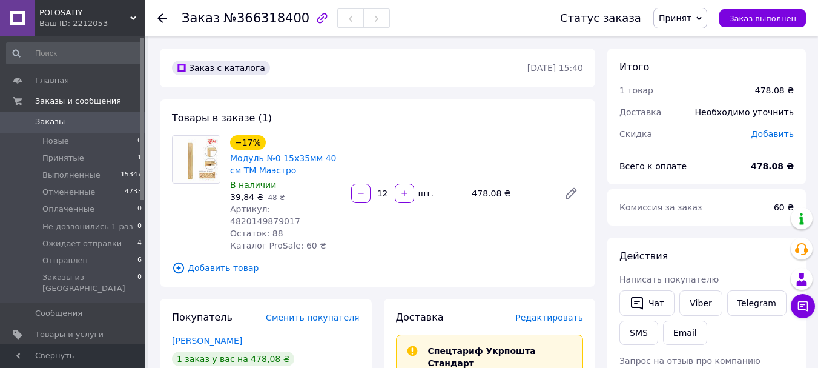
click at [768, 96] on div "478.08 ₴" at bounding box center [774, 90] width 53 height 27
click at [769, 92] on div "478.08 ₴" at bounding box center [774, 90] width 39 height 12
click at [766, 91] on div "478.08 ₴" at bounding box center [774, 90] width 39 height 12
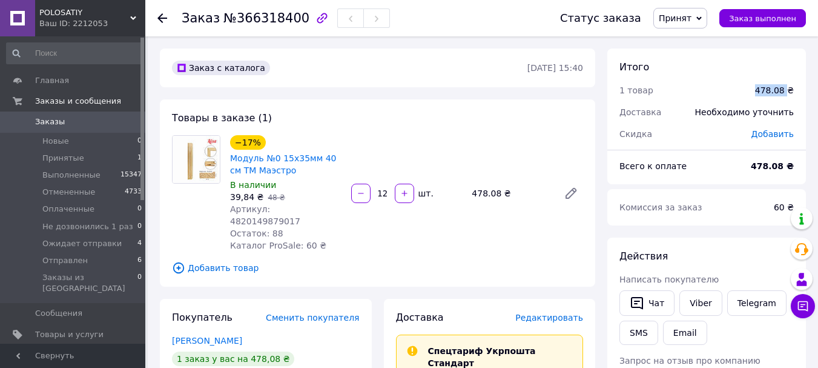
click at [761, 91] on div "478.08 ₴" at bounding box center [774, 90] width 53 height 27
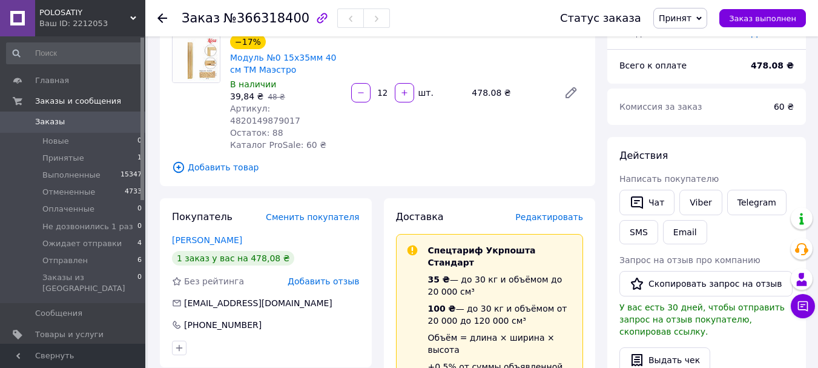
scroll to position [121, 0]
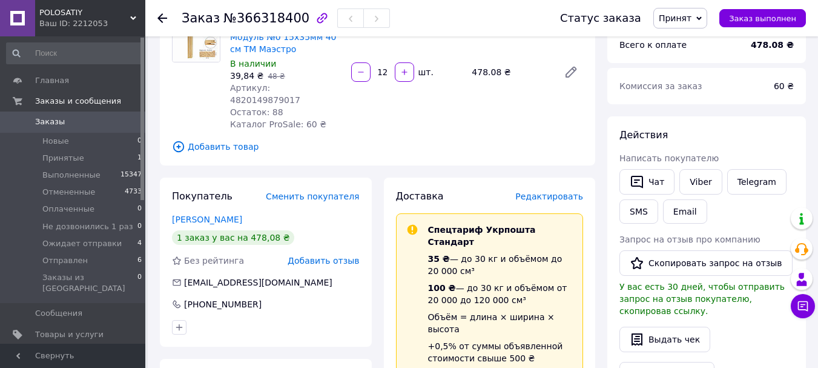
click at [45, 350] on span "Уведомления" at bounding box center [62, 355] width 55 height 11
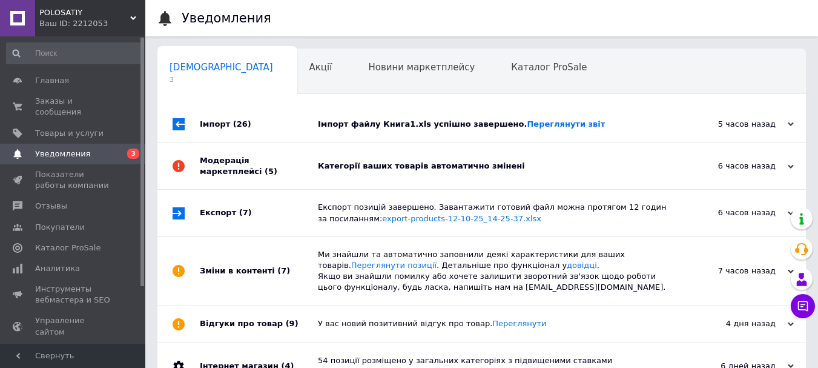
click at [585, 123] on div "Імпорт файлу Книга1.xls успішно завершено. Переглянути звіт" at bounding box center [495, 124] width 355 height 11
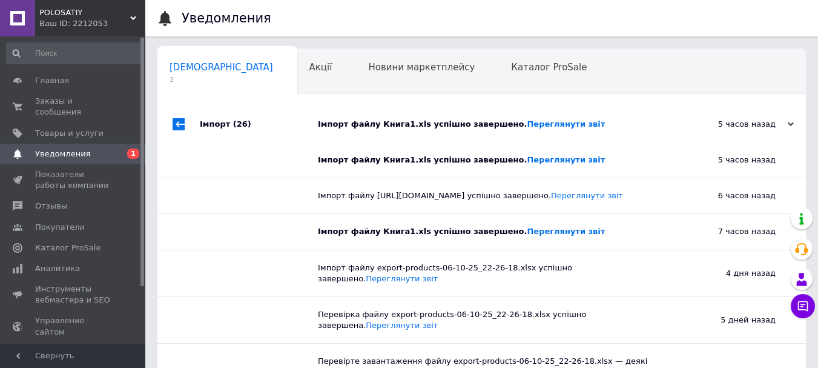
click at [585, 123] on div "Імпорт файлу Книга1.xls успішно завершено. Переглянути звіт" at bounding box center [495, 124] width 355 height 11
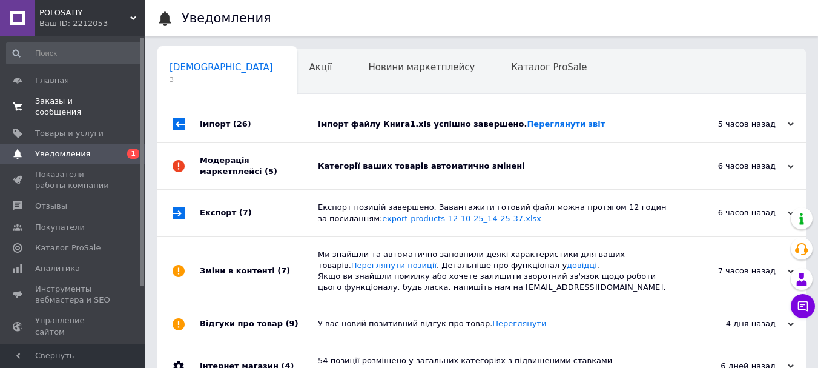
click at [64, 106] on span "Заказы и сообщения" at bounding box center [73, 107] width 77 height 22
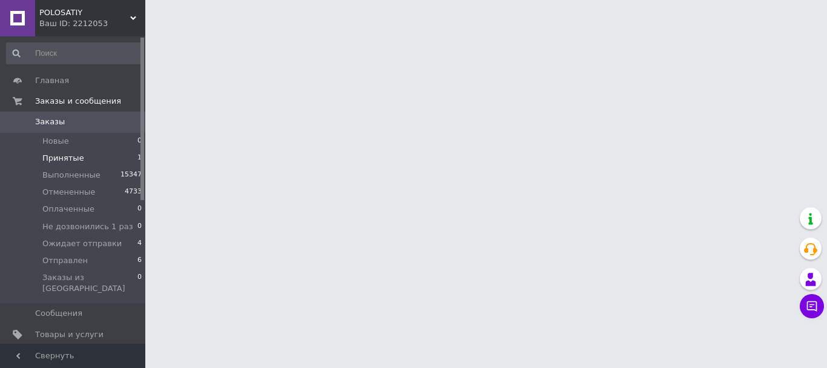
click at [65, 158] on span "Принятые" at bounding box center [63, 158] width 42 height 11
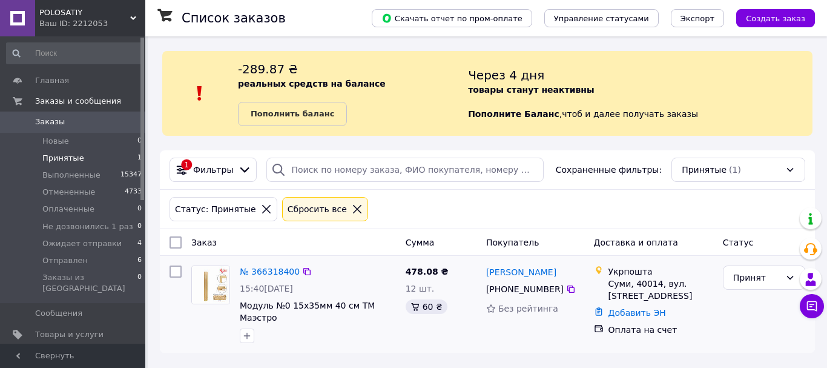
click at [407, 274] on span "478.08 ₴" at bounding box center [427, 272] width 43 height 10
click at [413, 273] on span "478.08 ₴" at bounding box center [427, 272] width 43 height 10
click at [65, 259] on span "Отправлен" at bounding box center [64, 260] width 45 height 11
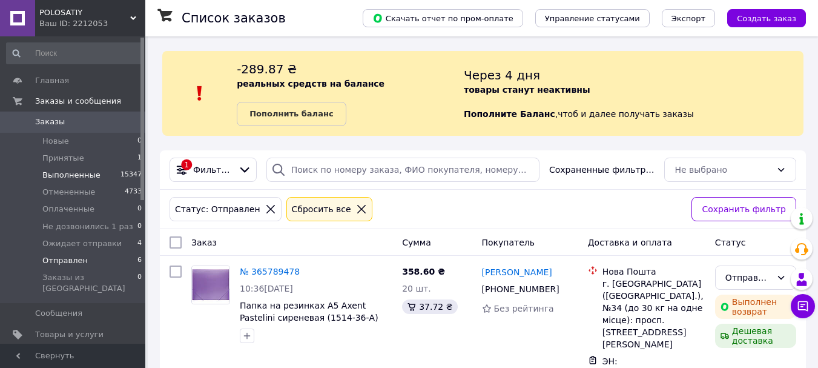
click at [68, 177] on span "Выполненные" at bounding box center [71, 175] width 58 height 11
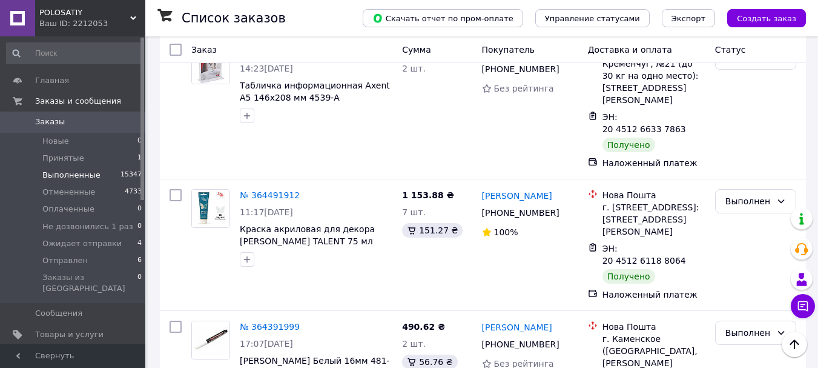
scroll to position [846, 0]
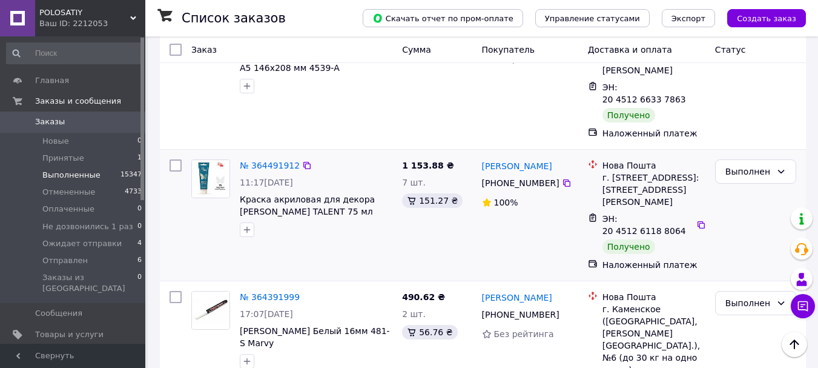
click at [405, 161] on span "1 153.88 ₴" at bounding box center [428, 166] width 52 height 10
click at [413, 161] on span "1 153.88 ₴" at bounding box center [428, 166] width 52 height 10
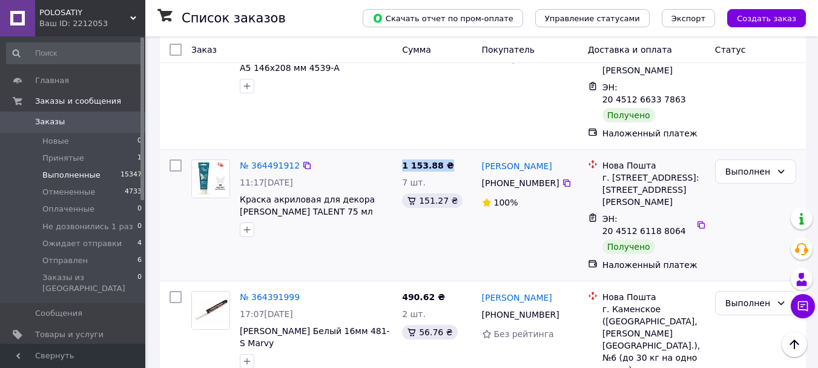
click at [413, 161] on span "1 153.88 ₴" at bounding box center [428, 166] width 52 height 10
click at [428, 184] on div "1 153.88 ₴ 7 шт. 151.27 ₴" at bounding box center [436, 214] width 79 height 121
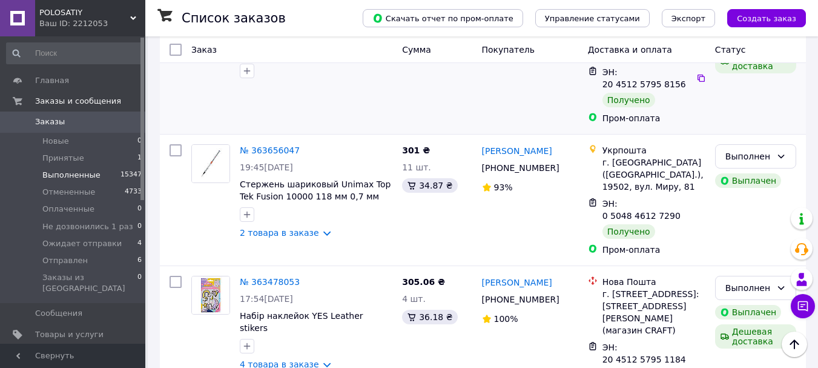
scroll to position [2456, 0]
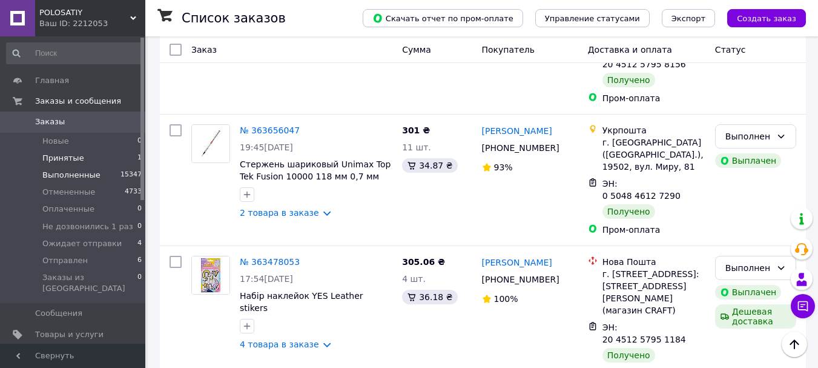
click at [78, 150] on li "Принятые 1" at bounding box center [74, 158] width 149 height 17
